Goal: Navigation & Orientation: Find specific page/section

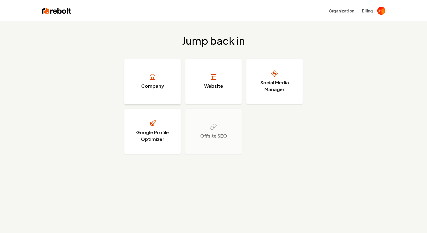
click at [165, 80] on link "Company" at bounding box center [152, 81] width 57 height 45
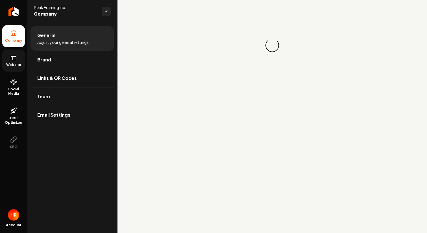
click at [10, 53] on link "Website" at bounding box center [13, 60] width 23 height 22
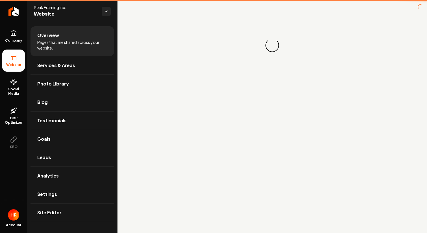
click at [10, 53] on li "Website" at bounding box center [13, 60] width 23 height 22
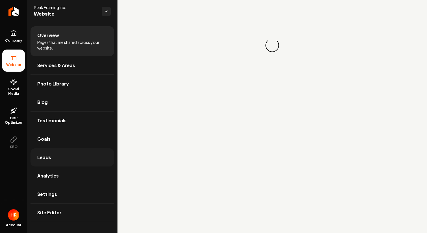
click at [44, 154] on link "Leads" at bounding box center [73, 157] width 84 height 18
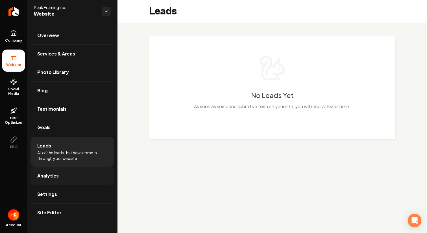
click at [53, 169] on link "Analytics" at bounding box center [73, 176] width 84 height 18
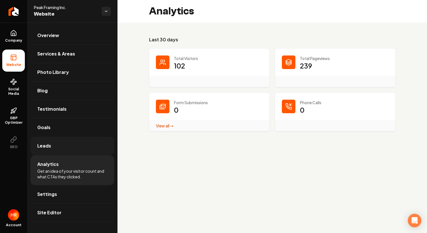
click at [85, 150] on link "Leads" at bounding box center [73, 146] width 84 height 18
